Goal: Find specific page/section: Find specific page/section

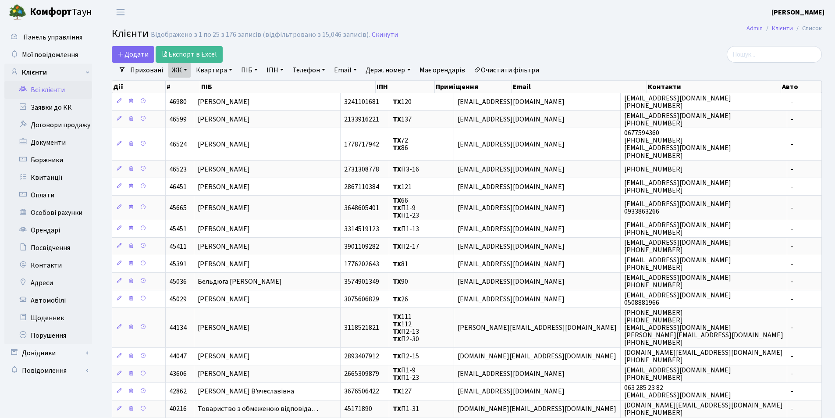
select select "25"
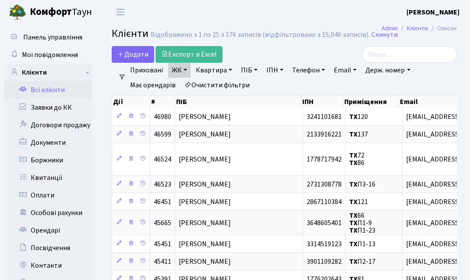
click at [225, 69] on link "Квартира" at bounding box center [213, 70] width 43 height 15
type input "42"
click at [246, 53] on div "Додати Експорт в Excel" at bounding box center [225, 54] width 226 height 17
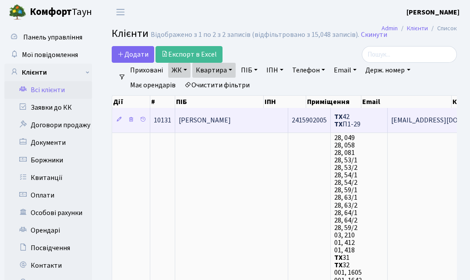
click at [230, 117] on span "Нонка Світлана Андріївна" at bounding box center [205, 120] width 52 height 10
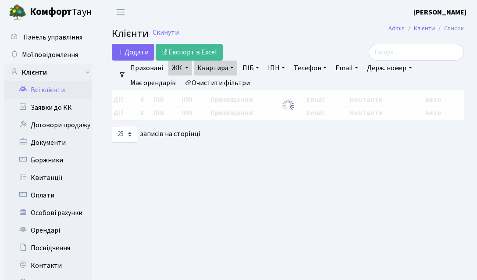
select select "25"
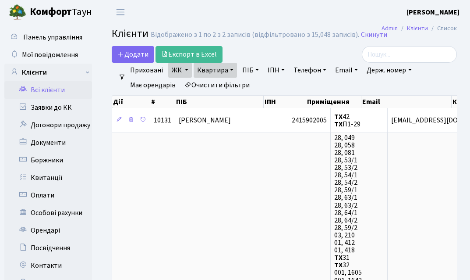
click at [225, 73] on link "Квартира" at bounding box center [215, 70] width 43 height 15
click at [218, 90] on input "42" at bounding box center [219, 87] width 51 height 17
type input "4"
click at [228, 49] on div "Додати Експорт в Excel" at bounding box center [225, 54] width 226 height 17
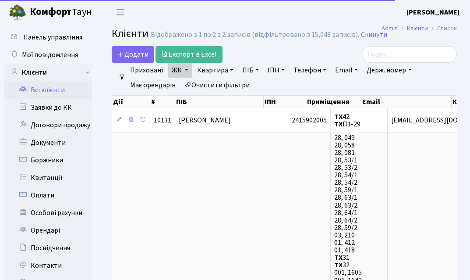
click at [43, 95] on link "Всі клієнти" at bounding box center [48, 90] width 88 height 18
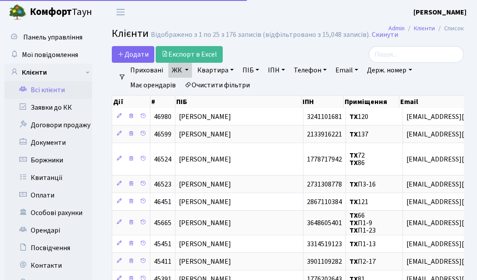
select select "25"
